Goal: Task Accomplishment & Management: Use online tool/utility

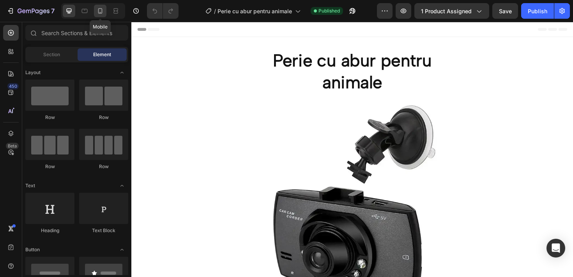
click at [99, 14] on icon at bounding box center [100, 11] width 8 height 8
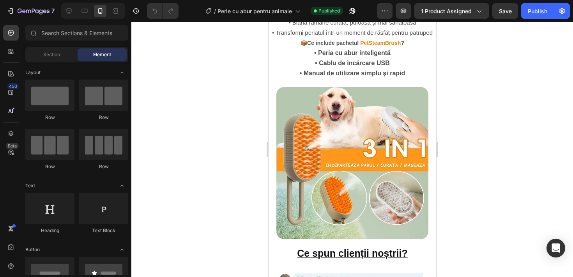
scroll to position [1273, 0]
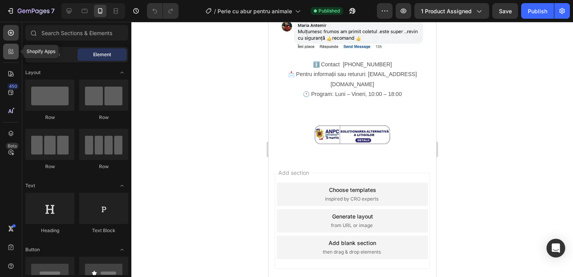
click at [9, 51] on icon at bounding box center [11, 52] width 8 height 8
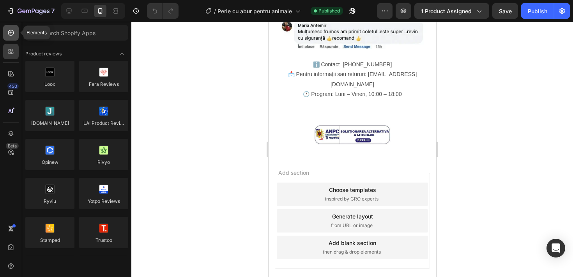
click at [15, 25] on div at bounding box center [11, 33] width 16 height 16
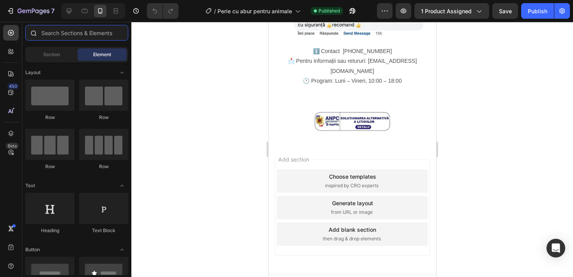
click at [64, 37] on input "text" at bounding box center [76, 33] width 103 height 16
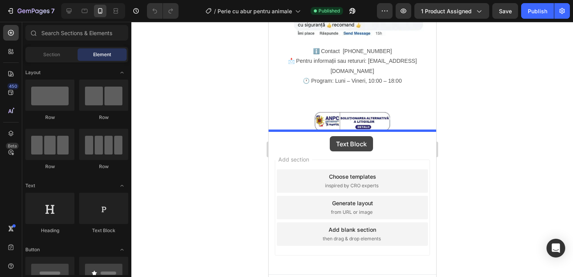
drag, startPoint x: 373, startPoint y: 225, endPoint x: 330, endPoint y: 136, distance: 99.2
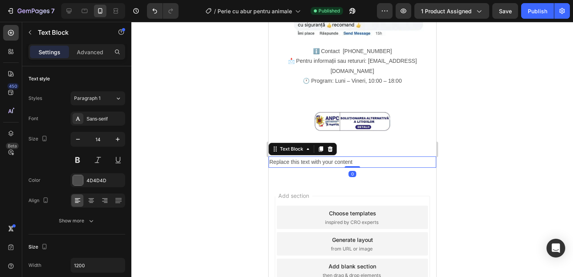
click at [354, 156] on div "Replace this text with your content" at bounding box center [352, 161] width 168 height 11
click at [354, 157] on p "Replace this text with your content" at bounding box center [352, 162] width 166 height 10
click at [352, 157] on p "Replace this text with your content" at bounding box center [352, 162] width 166 height 10
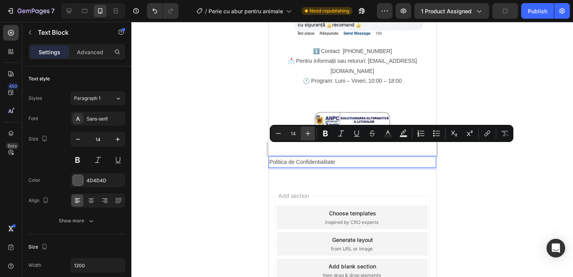
click at [309, 127] on button "Plus" at bounding box center [308, 133] width 14 height 14
type input "15"
click at [90, 195] on div at bounding box center [91, 200] width 12 height 12
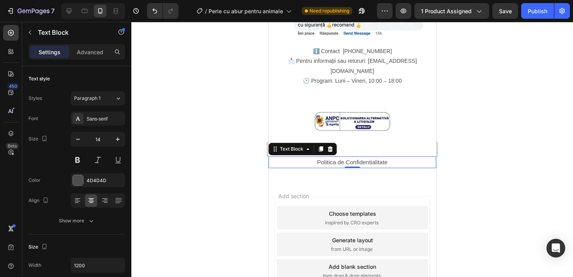
click at [328, 157] on p "Politica de Confidentialitate" at bounding box center [352, 162] width 166 height 10
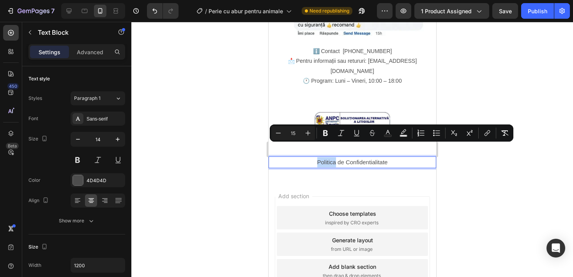
click at [315, 157] on p "Politica de Confidentialitate" at bounding box center [352, 162] width 166 height 10
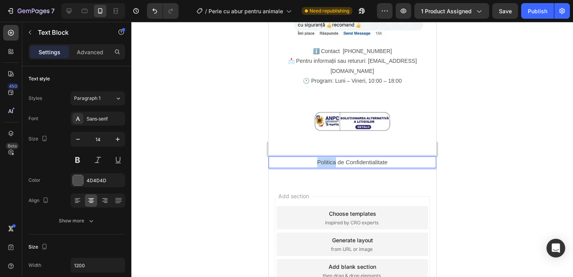
click at [315, 157] on p "Politica de Confidentialitate" at bounding box center [352, 162] width 166 height 10
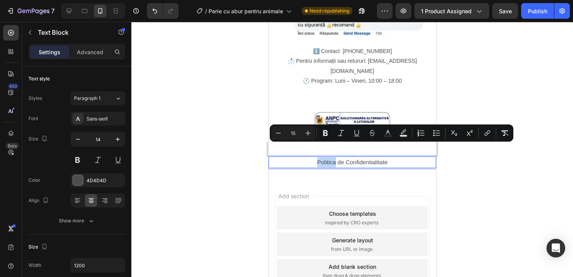
click at [315, 157] on p "Politica de Confidentialitate" at bounding box center [352, 162] width 166 height 10
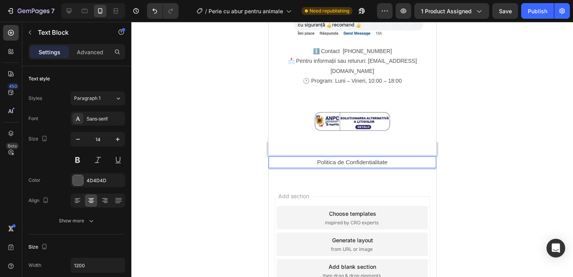
click at [315, 157] on p "Politica de Confidentialitate" at bounding box center [352, 162] width 166 height 10
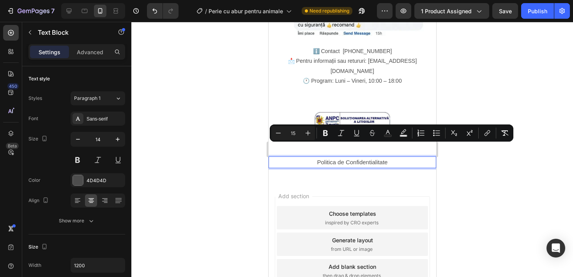
click at [315, 157] on p "Politica de Confidentialitate" at bounding box center [352, 162] width 166 height 10
click at [354, 159] on span "Politica de Confidentialitate" at bounding box center [352, 162] width 71 height 7
click at [482, 135] on button "link" at bounding box center [487, 133] width 14 height 14
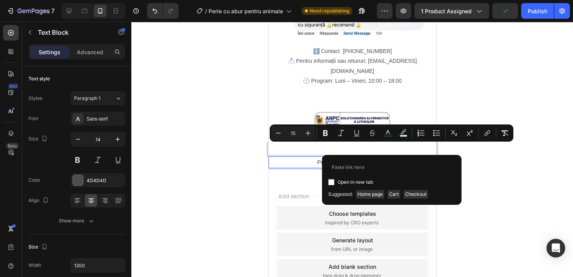
click at [365, 174] on div "Open in new tab" at bounding box center [391, 174] width 127 height 26
click at [365, 169] on input "Editor contextual toolbar" at bounding box center [391, 167] width 127 height 12
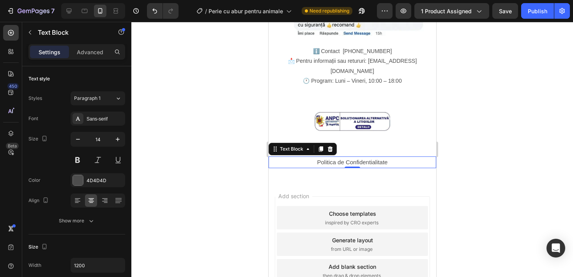
click at [309, 157] on p "Politica de Confidentialitate" at bounding box center [352, 162] width 166 height 10
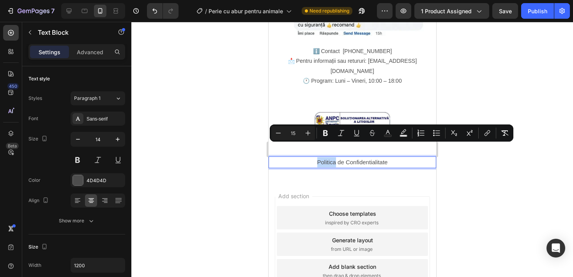
click at [312, 157] on p "Politica de Confidentialitate" at bounding box center [352, 162] width 166 height 10
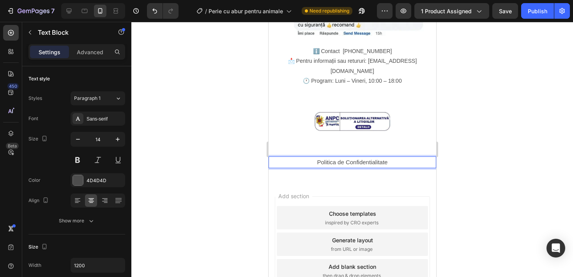
click at [312, 157] on p "Politica de Confidentialitate" at bounding box center [352, 162] width 166 height 10
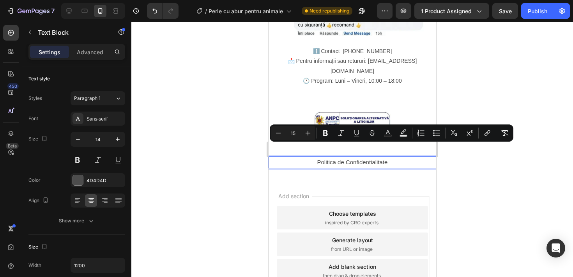
click at [391, 157] on p "Politica de Confidentialitate" at bounding box center [352, 162] width 166 height 10
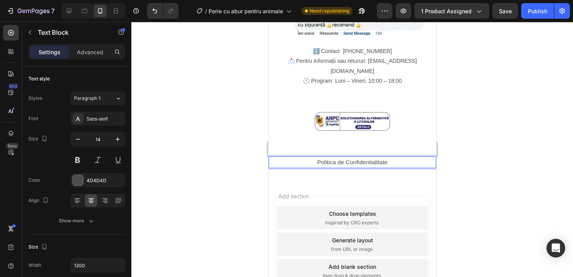
click at [391, 157] on p "Politica de Confidentialitate" at bounding box center [352, 162] width 166 height 10
click at [387, 159] on span "Politica de Confidentialitate" at bounding box center [352, 162] width 71 height 7
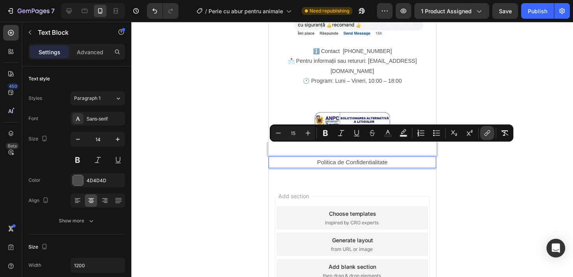
click at [489, 132] on icon "Editor contextual toolbar" at bounding box center [488, 133] width 8 height 8
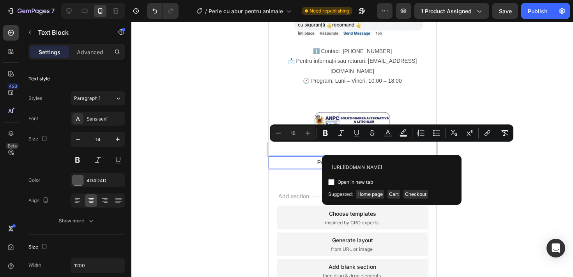
scroll to position [0, 36]
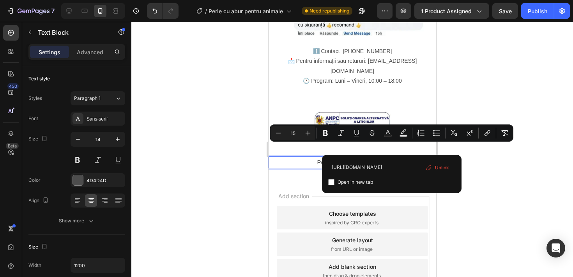
type input "[URL][DOMAIN_NAME]"
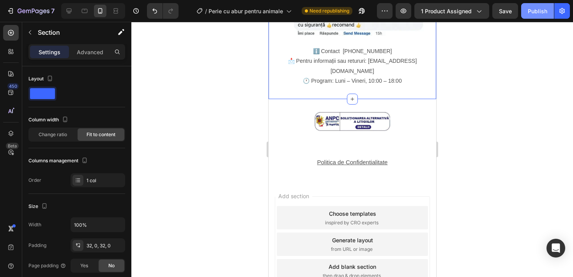
click at [535, 10] on div "Publish" at bounding box center [537, 11] width 19 height 8
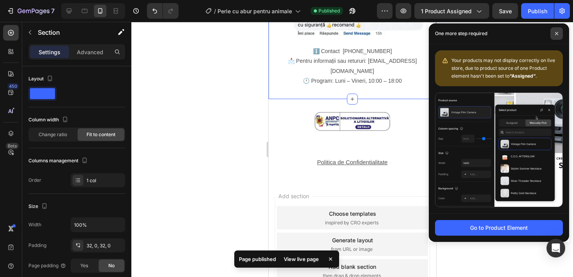
click at [556, 30] on span at bounding box center [557, 33] width 12 height 12
